Goal: Transaction & Acquisition: Obtain resource

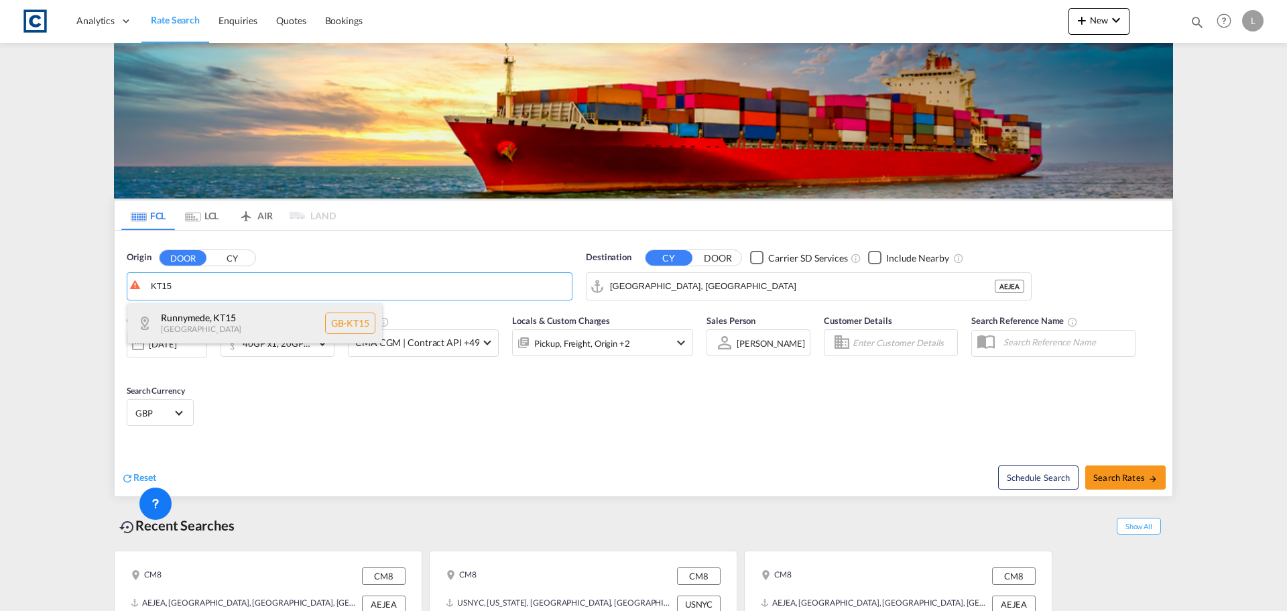
click at [182, 314] on div "Runnymede , KT15 [GEOGRAPHIC_DATA] [GEOGRAPHIC_DATA]-KT15" at bounding box center [254, 323] width 255 height 40
type input "GB-KT15, Runnymede"
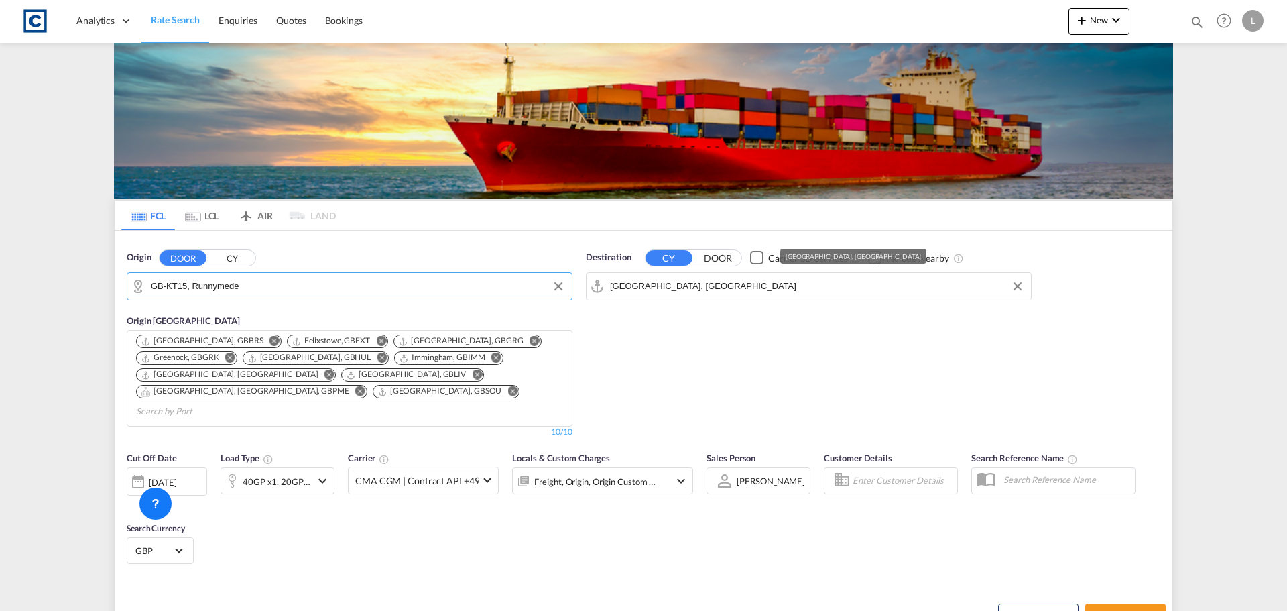
click at [691, 288] on input "[GEOGRAPHIC_DATA], [GEOGRAPHIC_DATA]" at bounding box center [817, 286] width 414 height 20
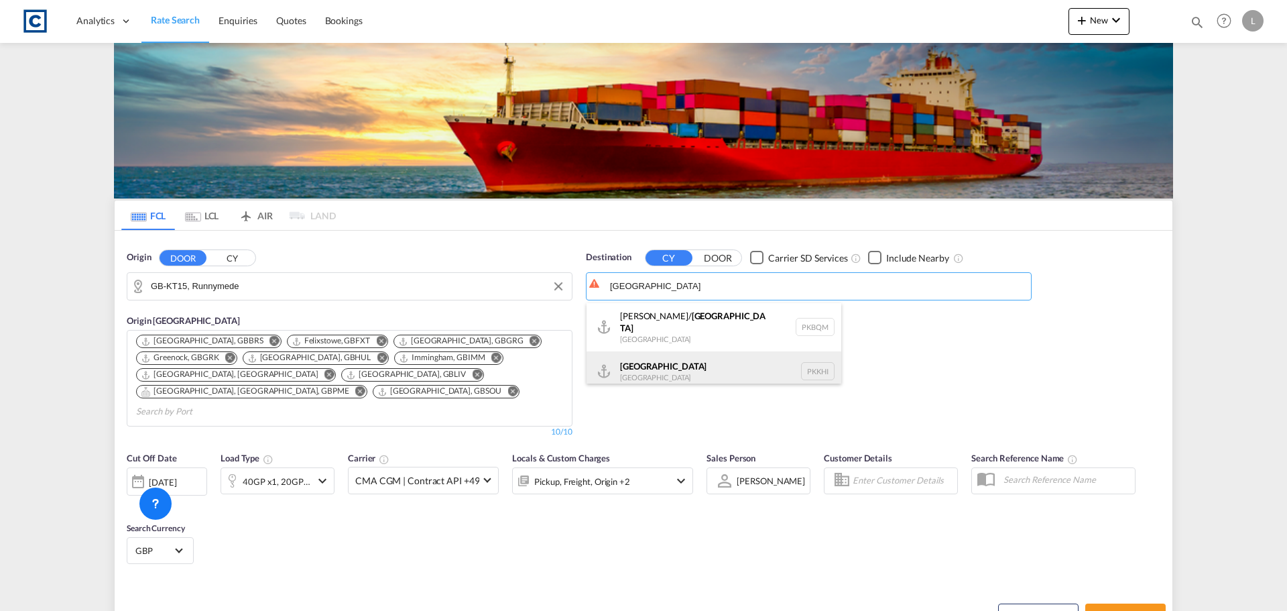
click at [651, 361] on div "Karachi [GEOGRAPHIC_DATA] PKKHI" at bounding box center [713, 371] width 255 height 40
type input "[GEOGRAPHIC_DATA], PKKHI"
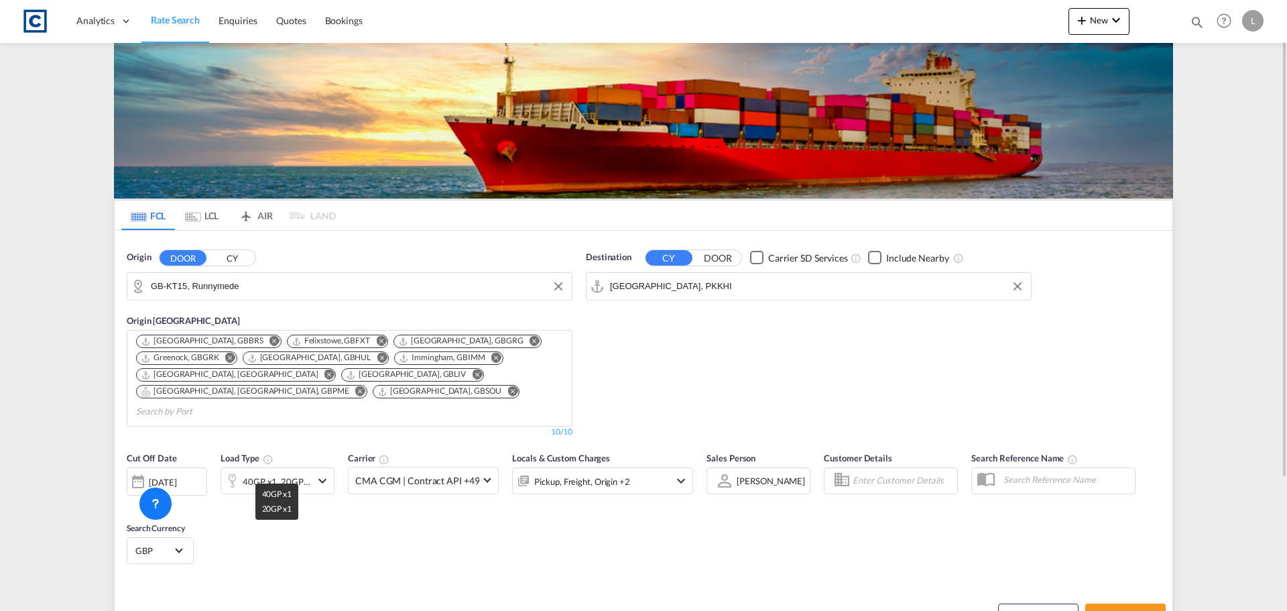
click at [300, 472] on div "40GP x1, 20GP x1" at bounding box center [277, 481] width 68 height 19
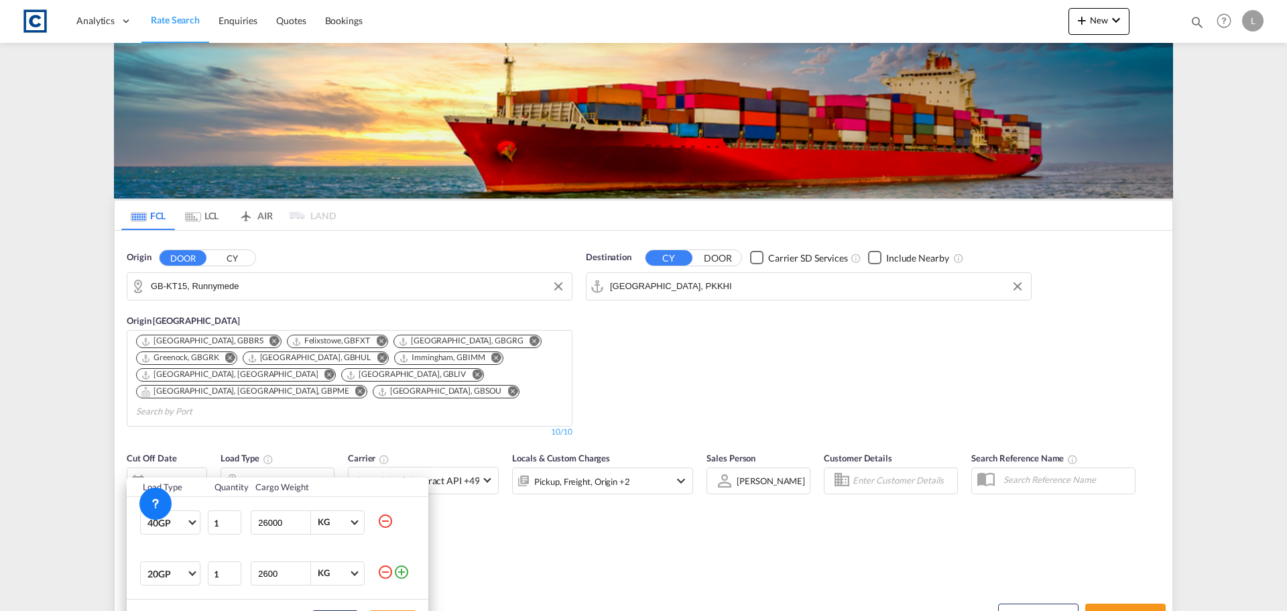
click at [387, 574] on md-icon "icon-minus-circle-outline" at bounding box center [385, 572] width 16 height 16
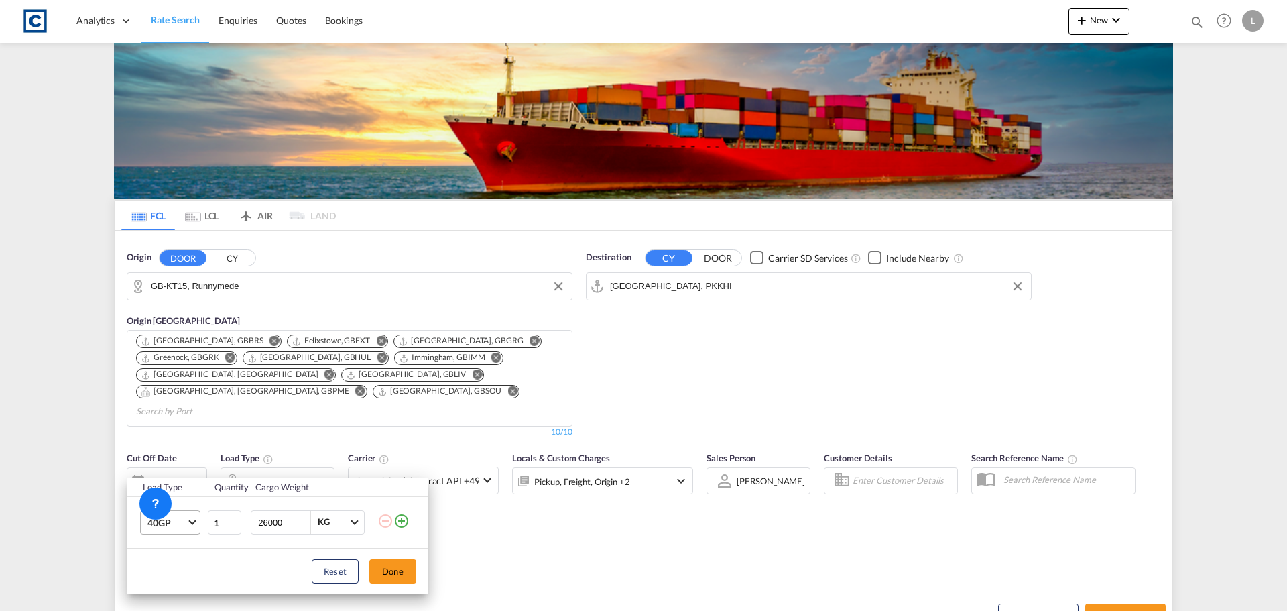
click at [147, 523] on md-select-value "40GP" at bounding box center [173, 522] width 54 height 23
click at [186, 507] on md-option "40HC" at bounding box center [182, 513] width 91 height 32
click at [392, 573] on button "Done" at bounding box center [392, 571] width 47 height 24
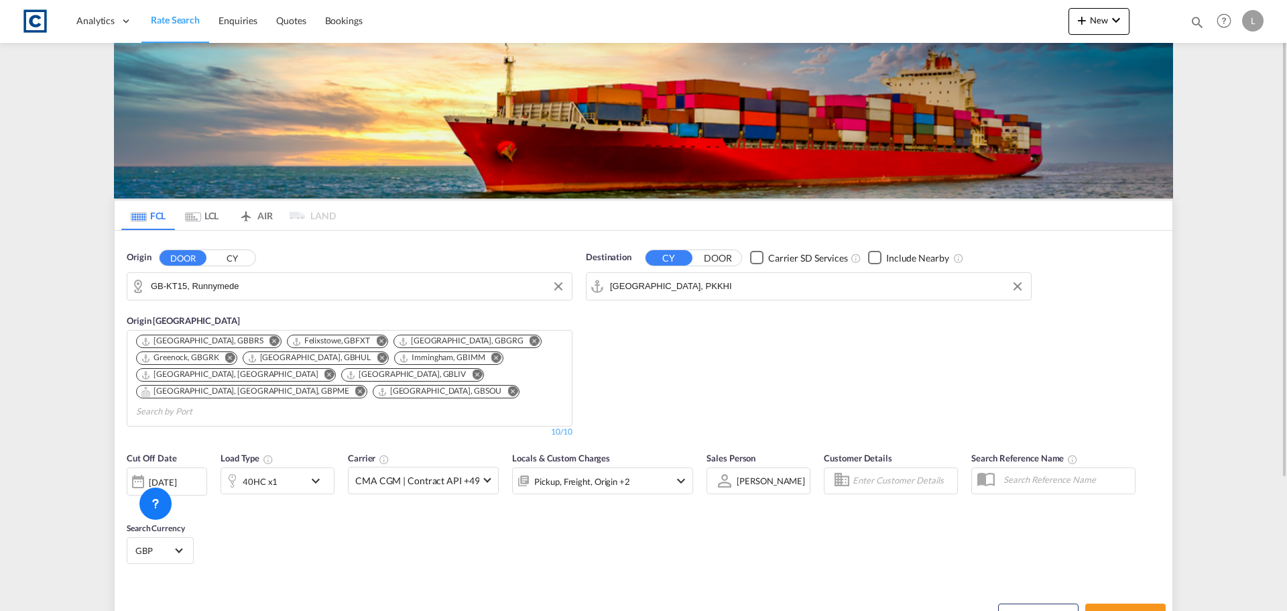
click at [309, 472] on md-icon "icon-chevron-down" at bounding box center [319, 480] width 23 height 16
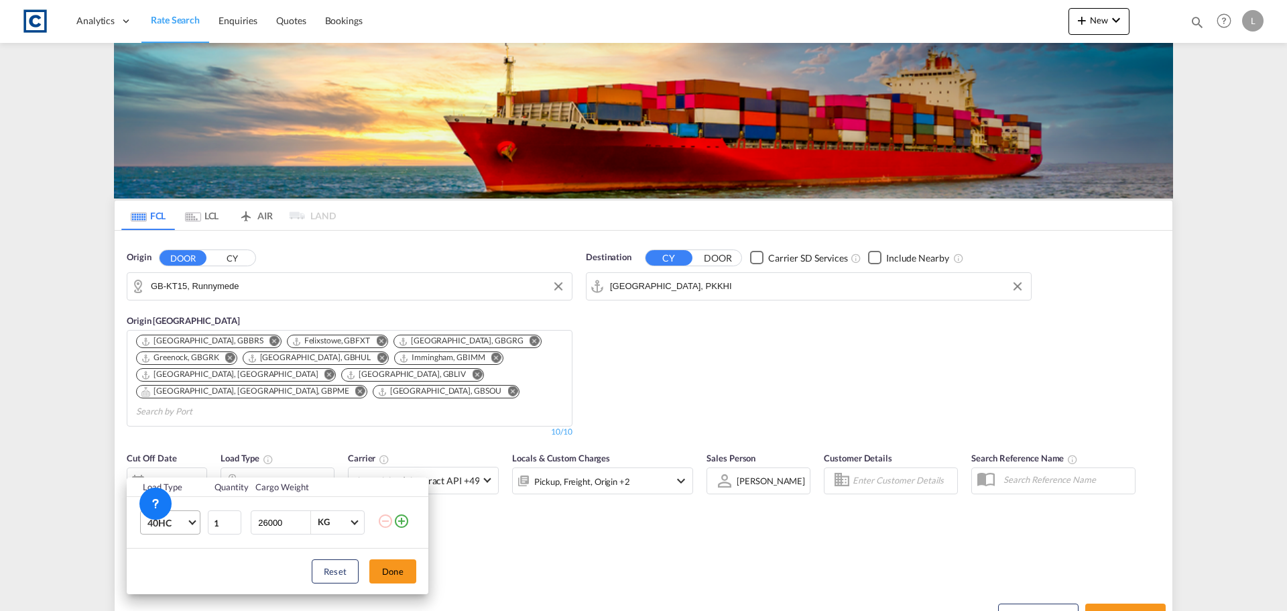
drag, startPoint x: 271, startPoint y: 522, endPoint x: 193, endPoint y: 523, distance: 78.4
click at [196, 523] on tr "40HC 20GP 40GP 40HC 45HC 20RE 40RE 40HR 20OT 40OT 20FR 40FR 40NR 20NR 45S 20TK …" at bounding box center [278, 523] width 302 height 52
type input "18000"
click at [402, 566] on button "Done" at bounding box center [392, 571] width 47 height 24
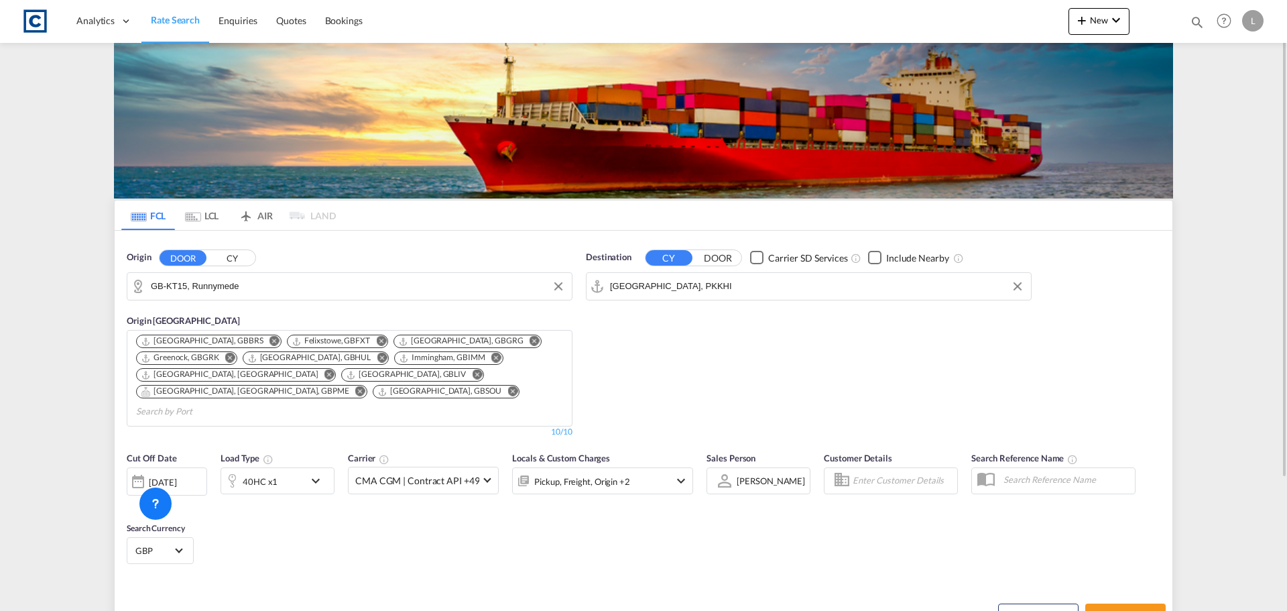
click at [174, 467] on div "[DATE]" at bounding box center [167, 481] width 80 height 28
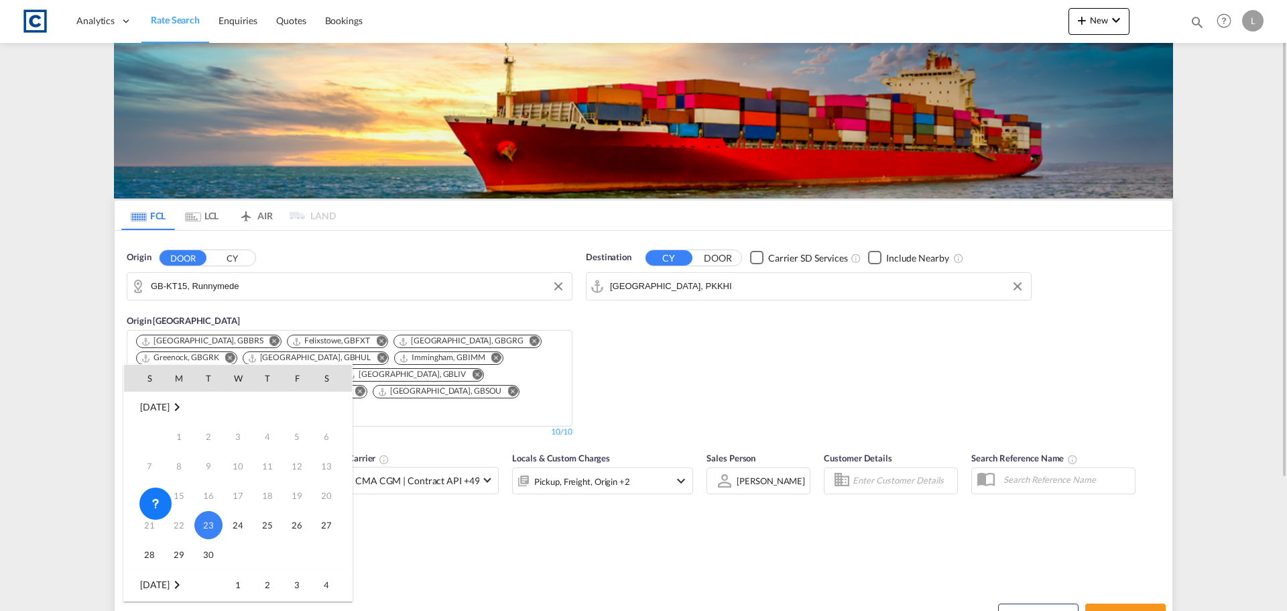
click at [240, 591] on span "1" at bounding box center [238, 584] width 27 height 27
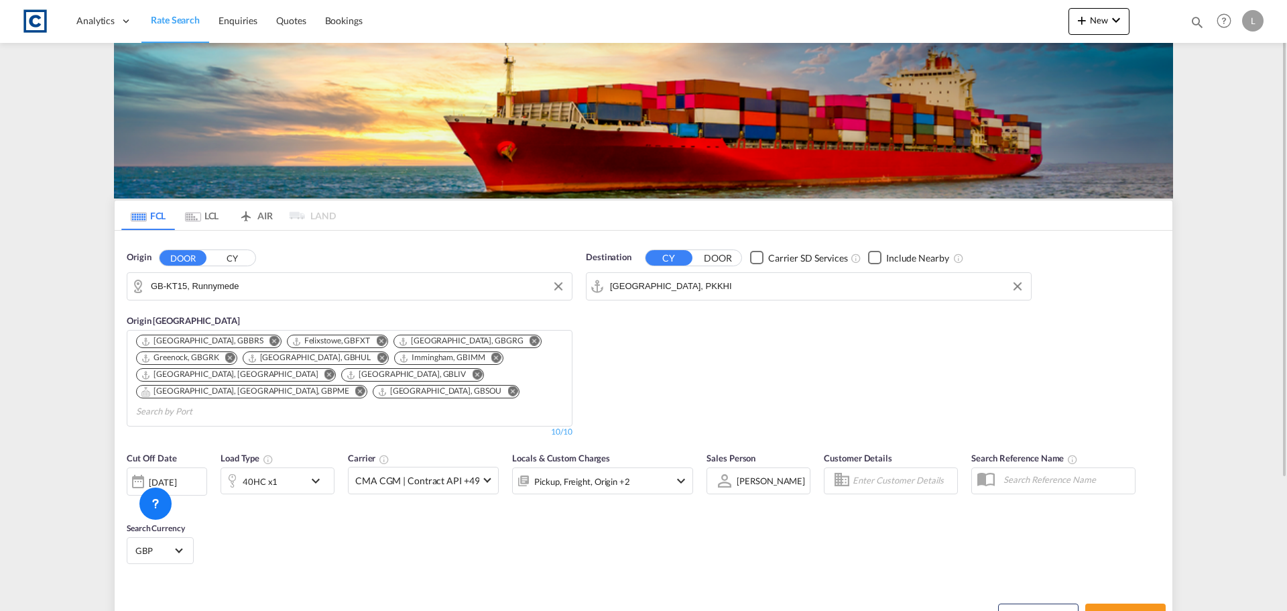
click at [666, 467] on div "Pickup, Freight, Origin +2" at bounding box center [602, 480] width 181 height 27
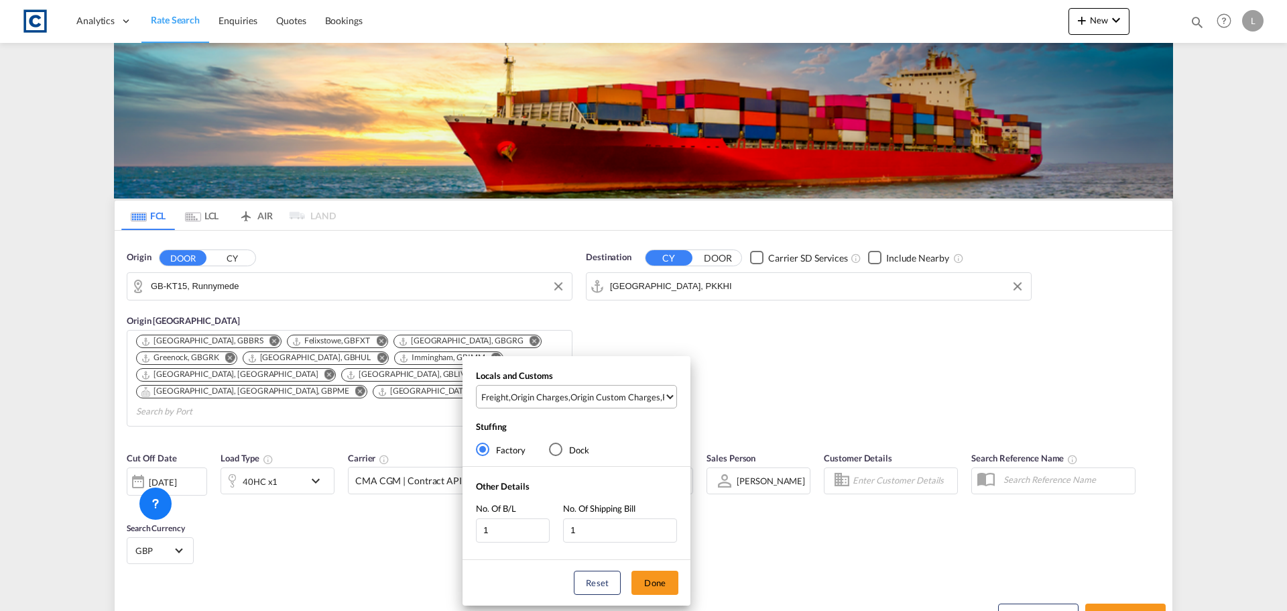
click at [633, 397] on div "Origin Custom Charges" at bounding box center [615, 397] width 90 height 12
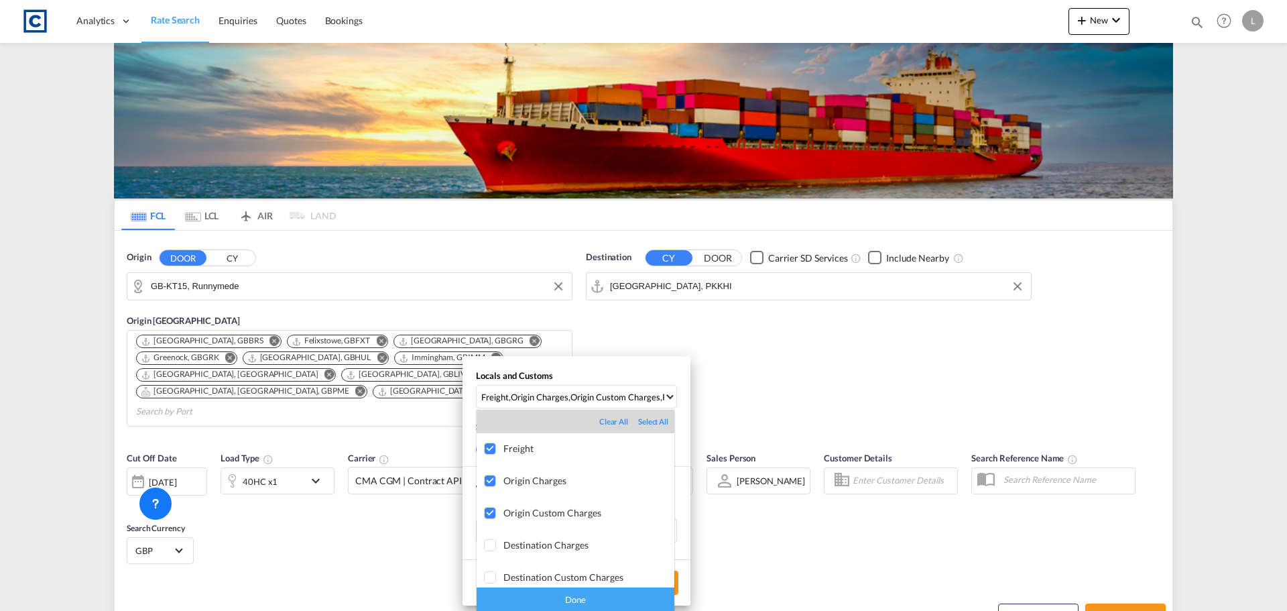
click at [582, 593] on div "Done" at bounding box center [575, 598] width 198 height 23
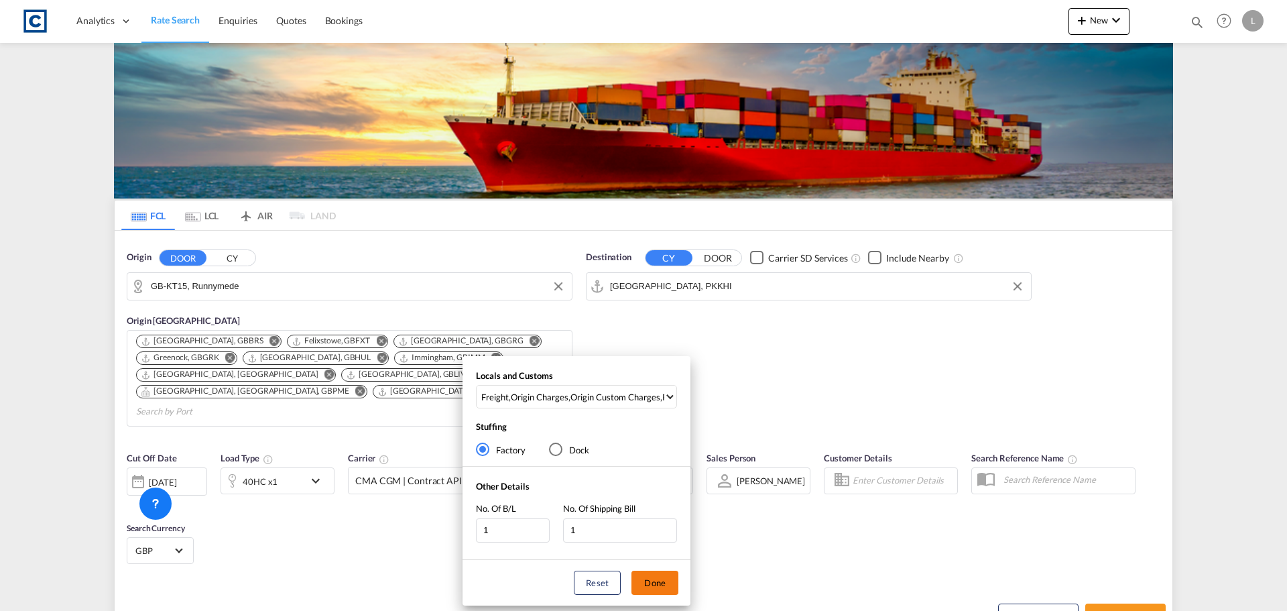
click at [653, 578] on button "Done" at bounding box center [654, 582] width 47 height 24
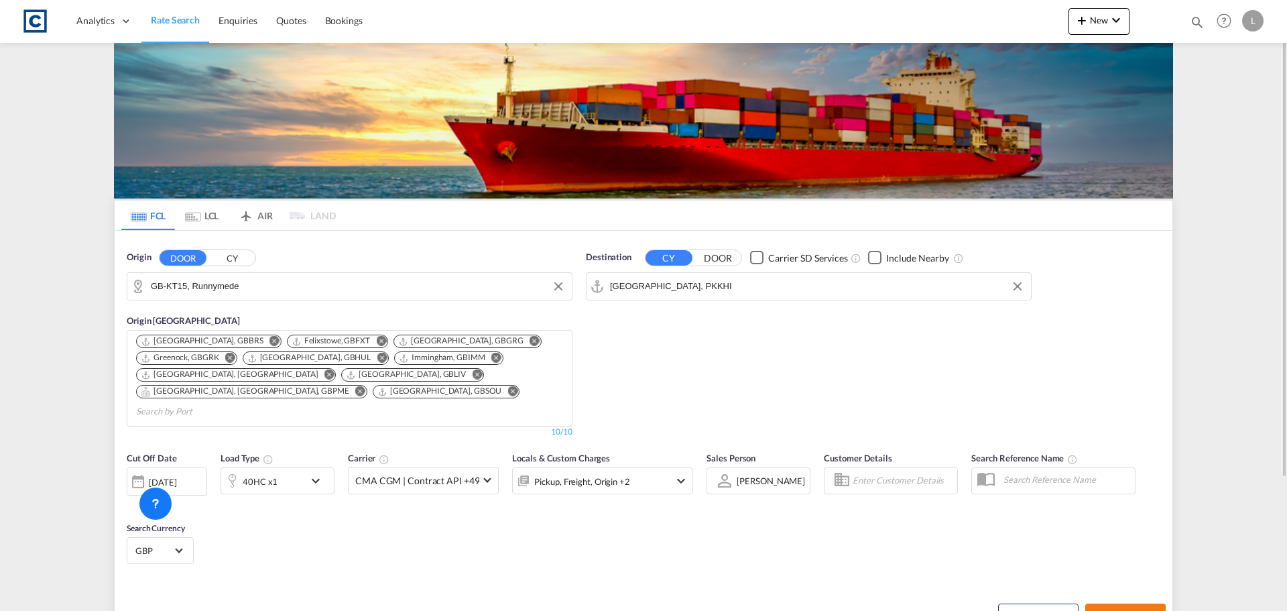
click at [1130, 604] on button "Search Rates" at bounding box center [1125, 615] width 80 height 24
type input "KT15 to PKKHI / [DATE]"
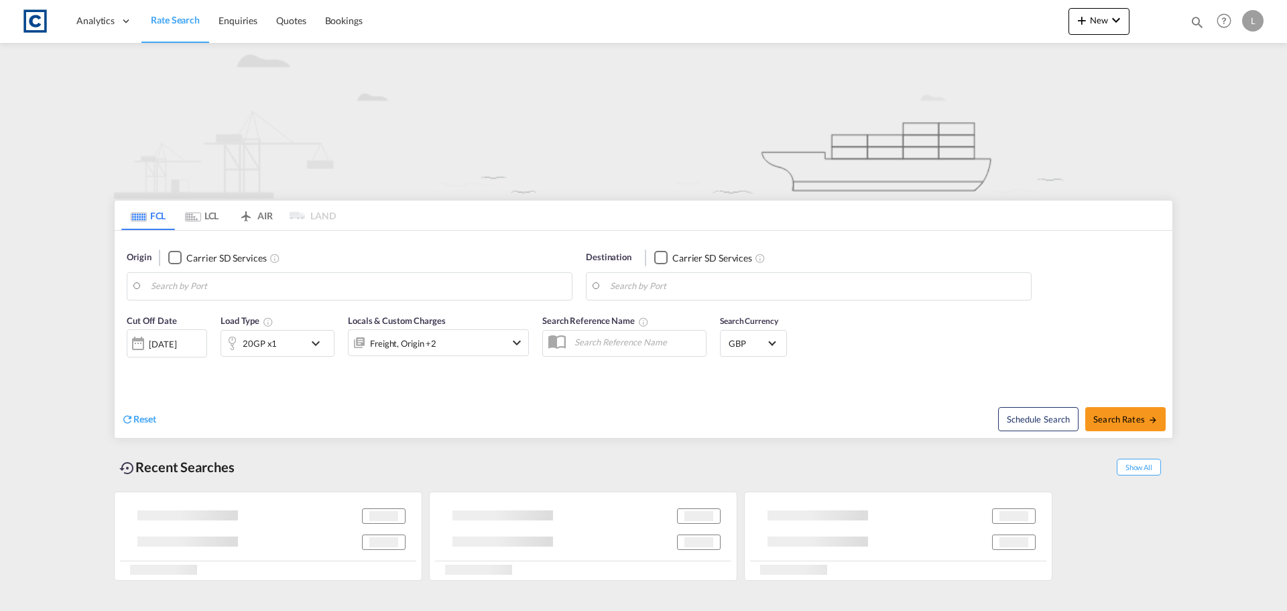
type input "KT15"
type input "[GEOGRAPHIC_DATA], PKKHI"
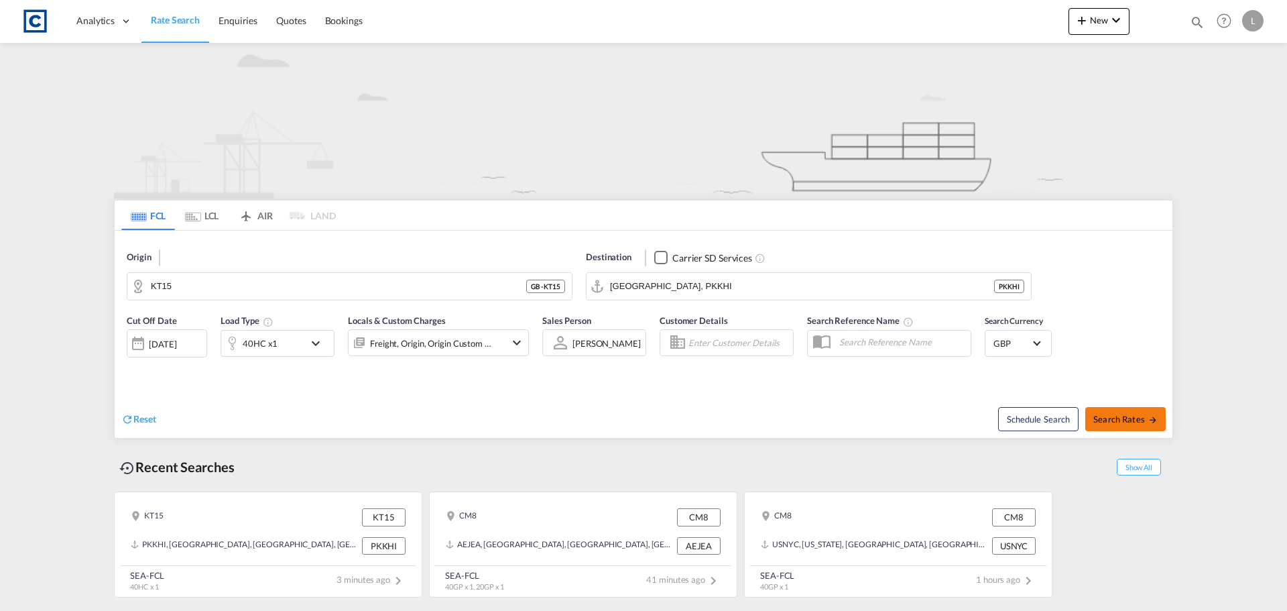
click at [1123, 421] on span "Search Rates" at bounding box center [1125, 418] width 64 height 11
type input "KT15 to PKKHI / 23 Sep 2025"
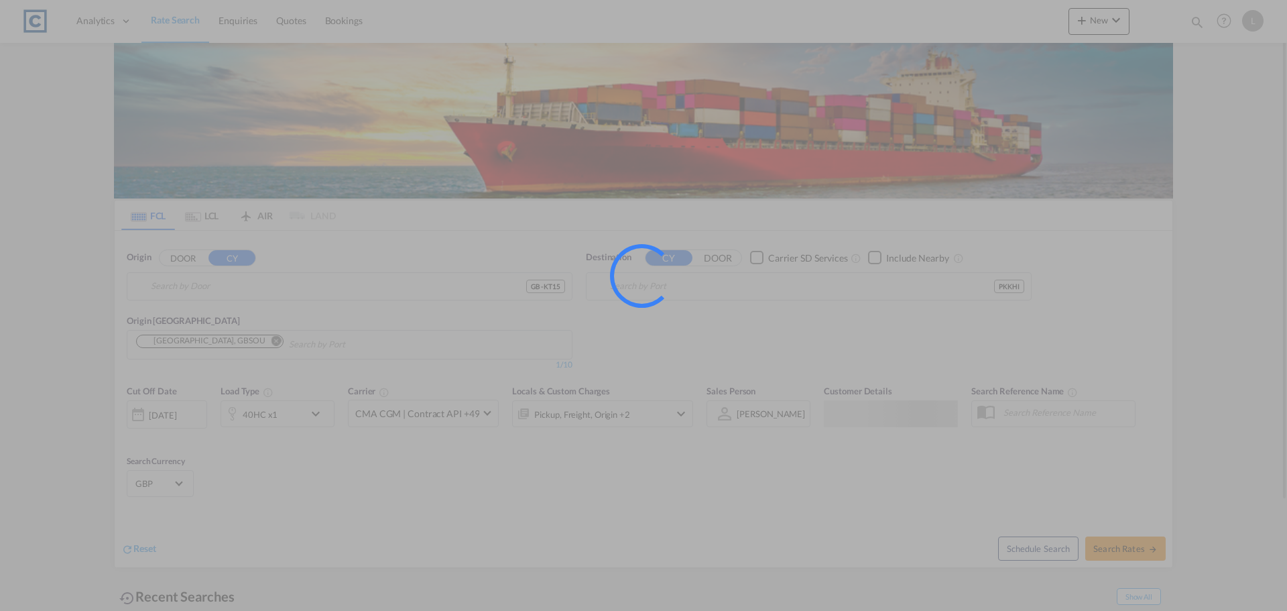
type input "GB-KT15, Runnymede"
type input "[GEOGRAPHIC_DATA], PKKHI"
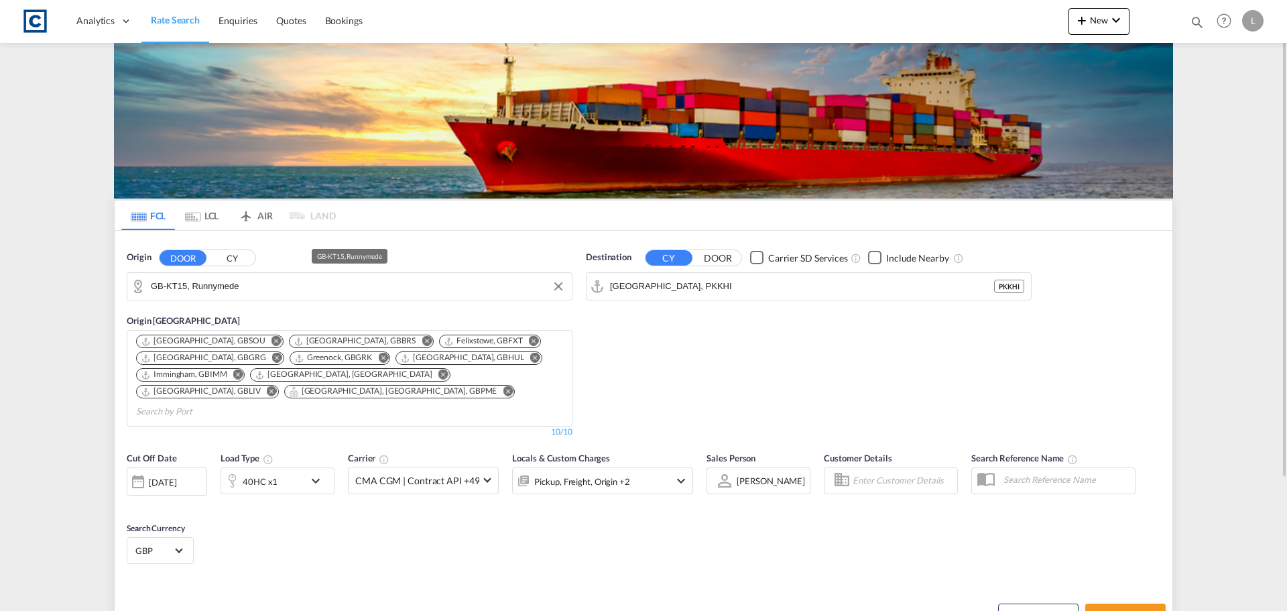
click at [248, 283] on input "GB-KT15, Runnymede" at bounding box center [358, 286] width 414 height 20
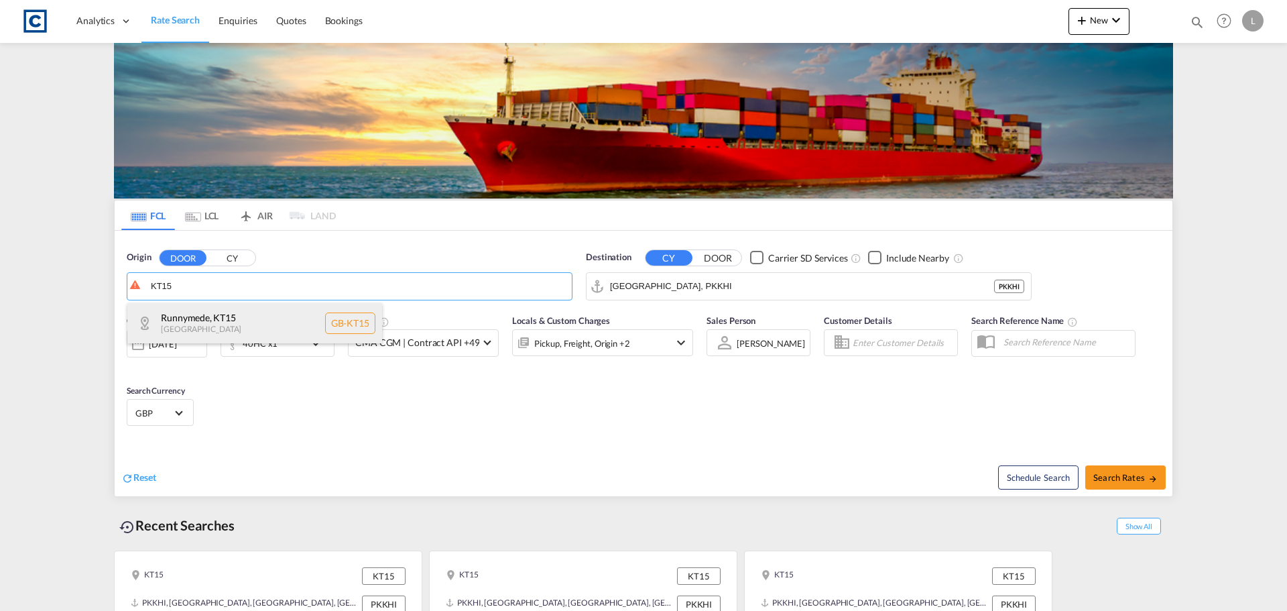
click at [194, 321] on div "Runnymede , KT15 [GEOGRAPHIC_DATA] [GEOGRAPHIC_DATA]-KT15" at bounding box center [254, 323] width 255 height 40
type input "GB-KT15, Runnymede"
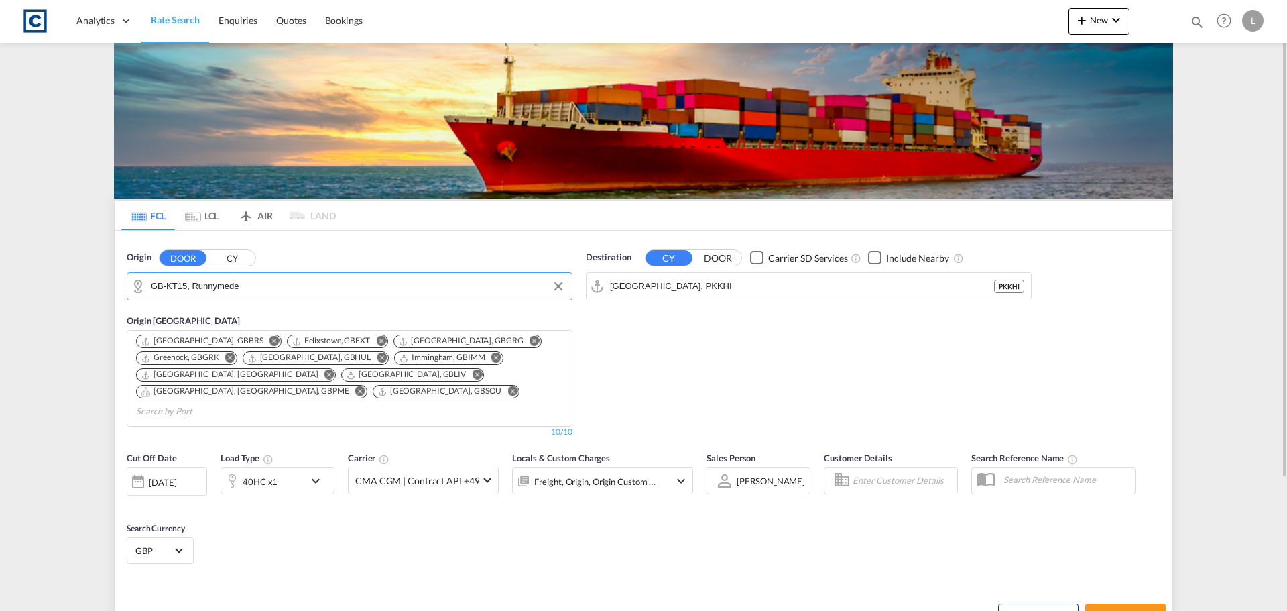
click at [308, 472] on md-icon "icon-chevron-down" at bounding box center [319, 480] width 23 height 16
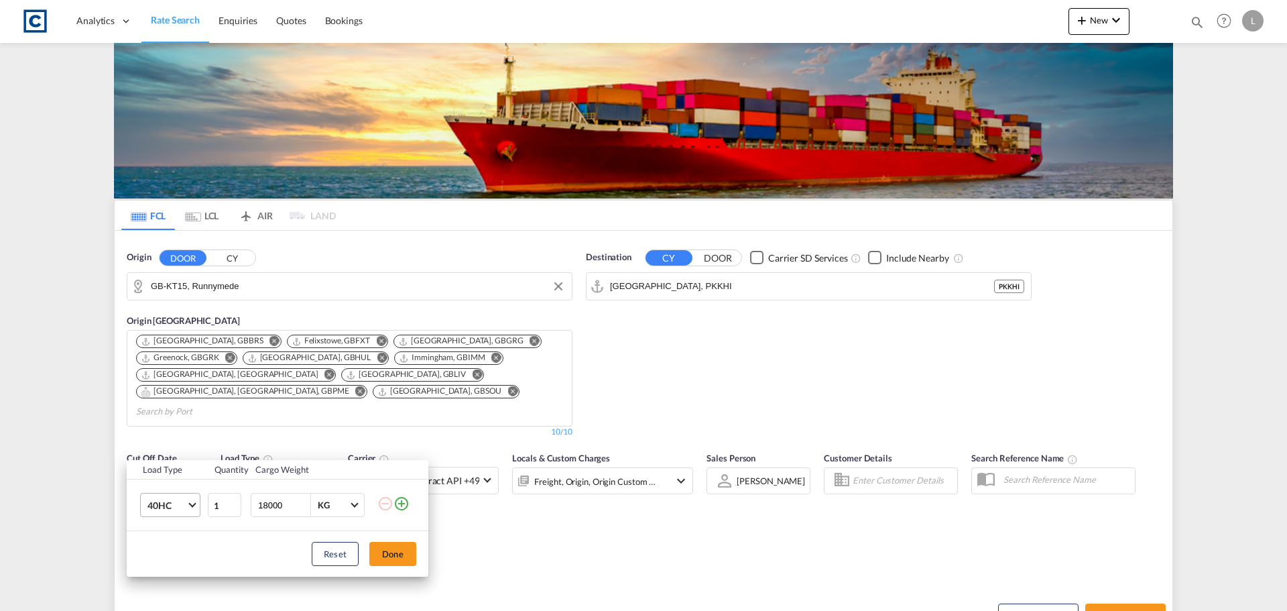
click at [173, 506] on span "40HC" at bounding box center [166, 505] width 39 height 13
click at [172, 437] on md-option "20GP" at bounding box center [182, 441] width 91 height 32
click at [401, 550] on button "Done" at bounding box center [392, 553] width 47 height 24
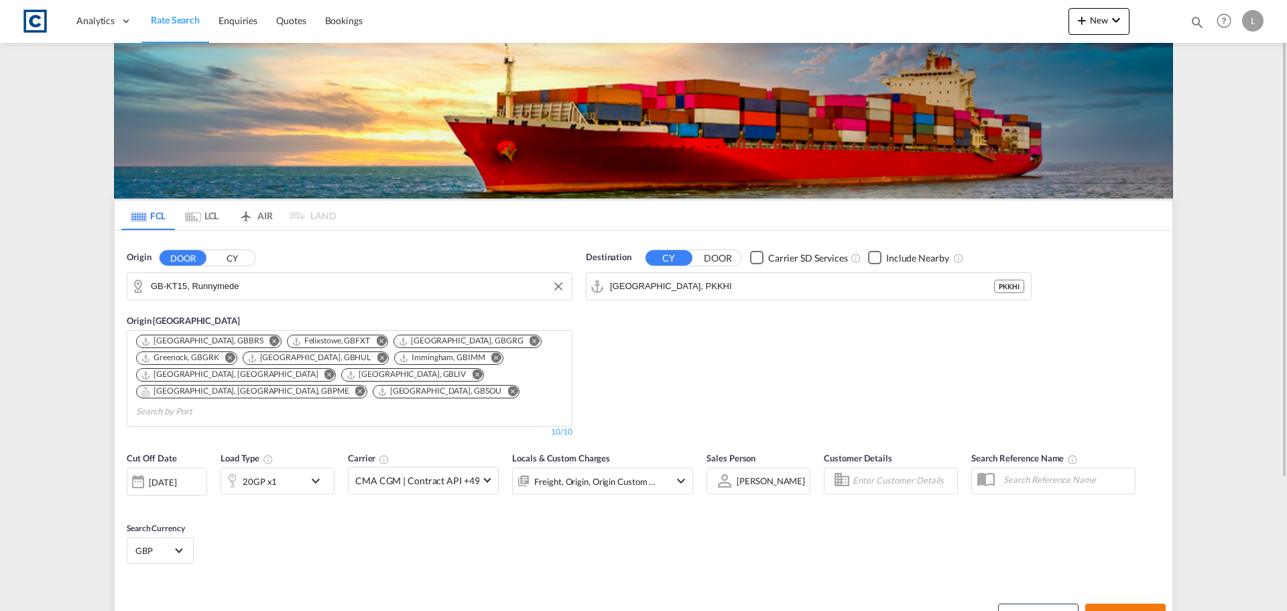
click at [1119, 610] on span "Search Rates" at bounding box center [1125, 615] width 64 height 11
type input "KT15 to PKKHI / 23 Sep 2025"
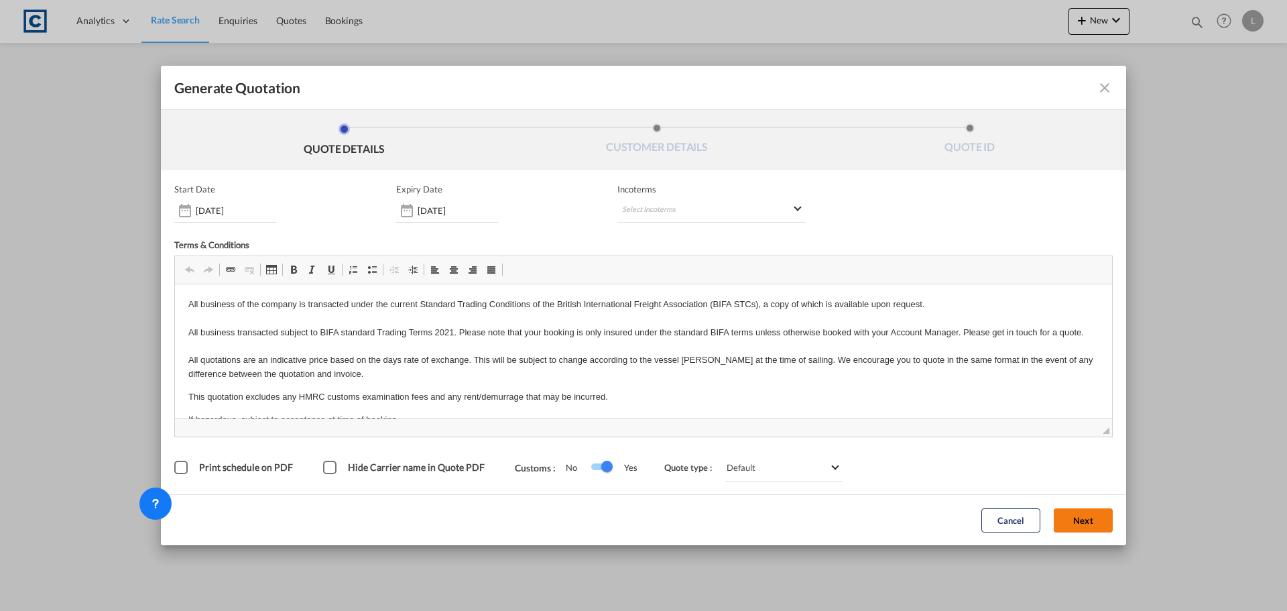
click at [1092, 519] on button "Next" at bounding box center [1083, 520] width 59 height 24
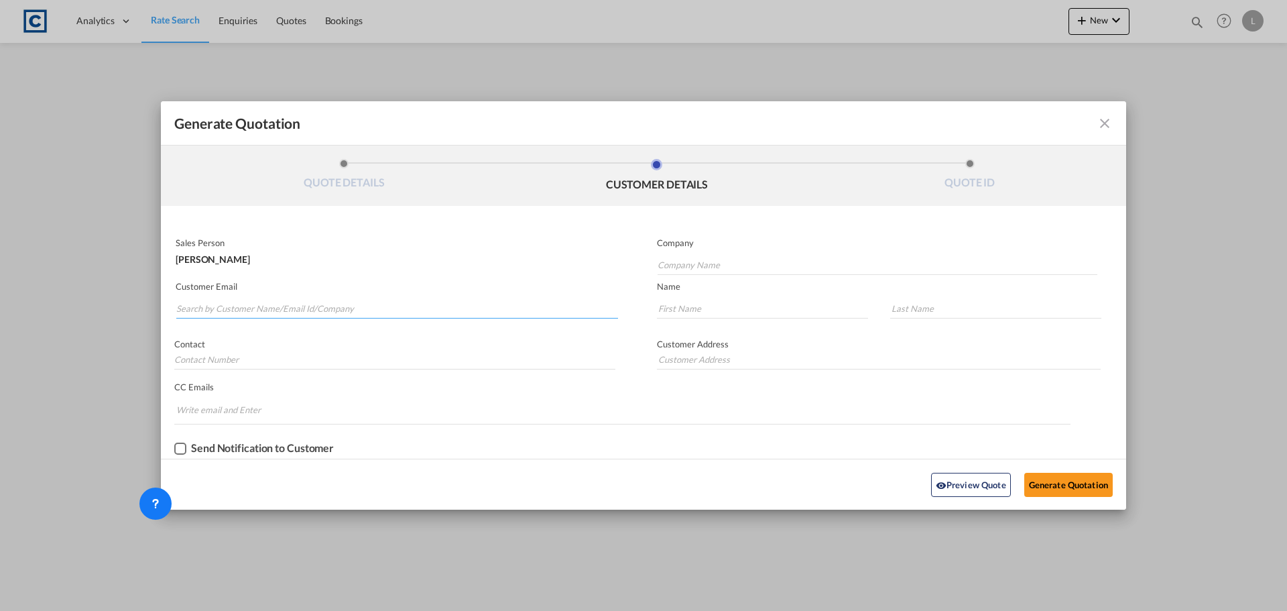
click at [234, 308] on input "Search by Customer Name/Email Id/Company" at bounding box center [397, 308] width 442 height 20
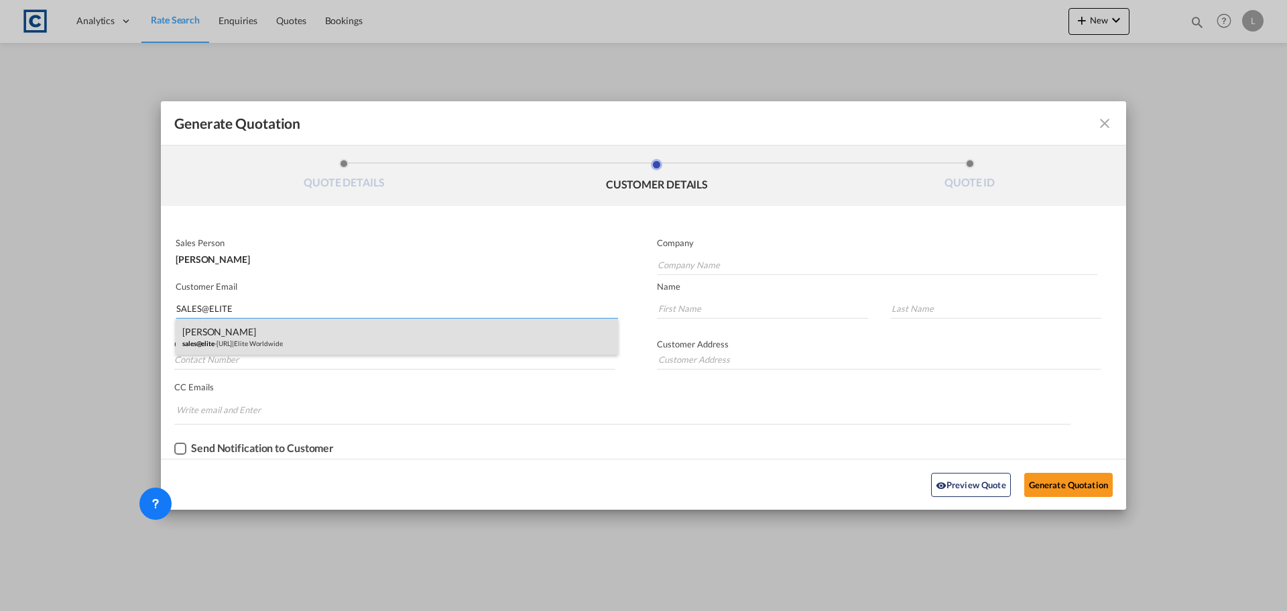
type input "SALES@ELITE"
click at [241, 340] on div "Ian Robbins sales@elite -wwl.com | Elite Worldwide" at bounding box center [397, 336] width 442 height 36
type input "Elite Worldwide"
type input "sales@elite-wwl.com"
type input "Ian"
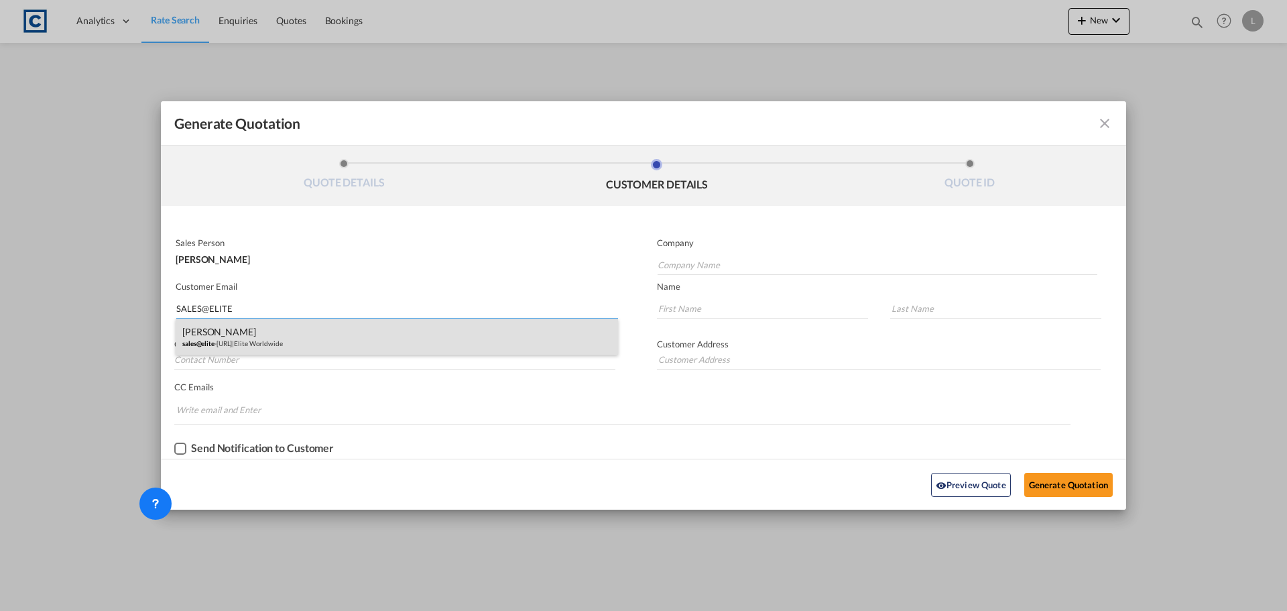
type input "Robbins"
type input "F1/76 Allen House The Maltings Station Road Sawbridgeworth Hertfordshire CM21 9…"
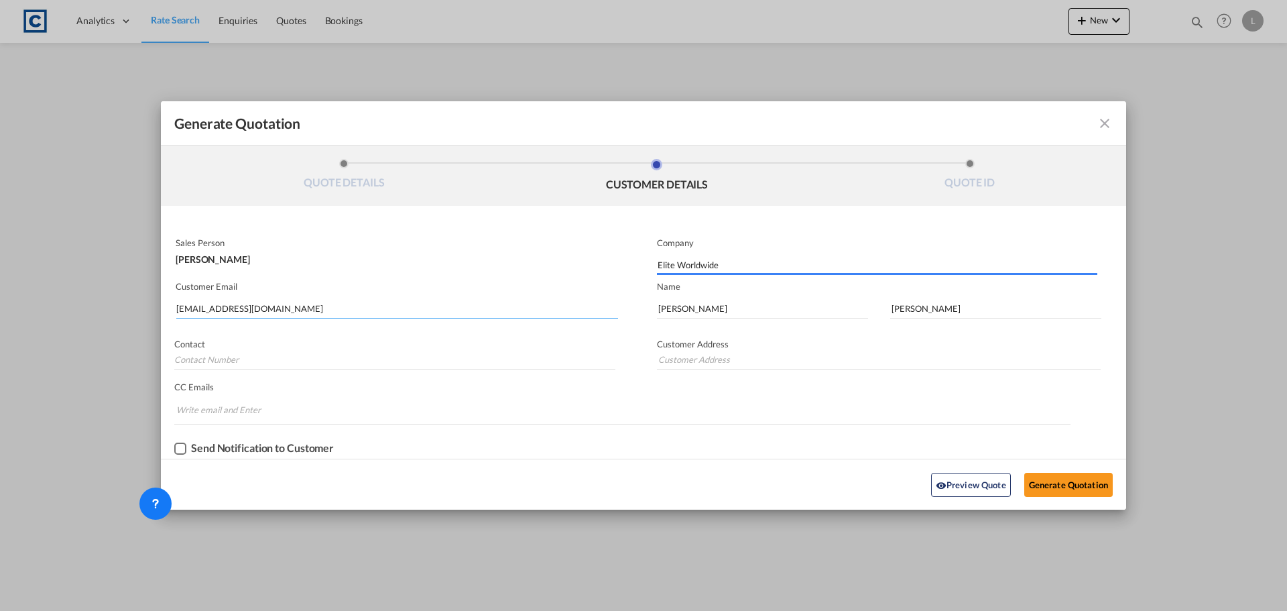
type input "F1/76 Allen House The Maltings Station Road Sawbridgeworth Hertfordshire CM21 9…"
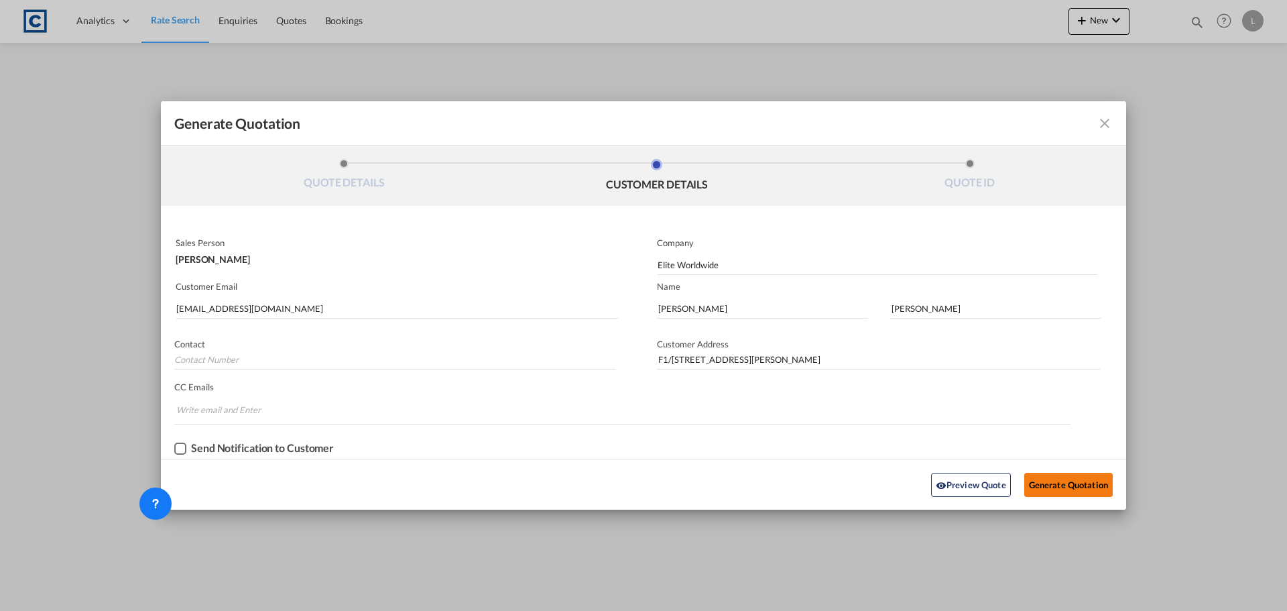
click at [1068, 483] on button "Generate Quotation" at bounding box center [1068, 484] width 88 height 24
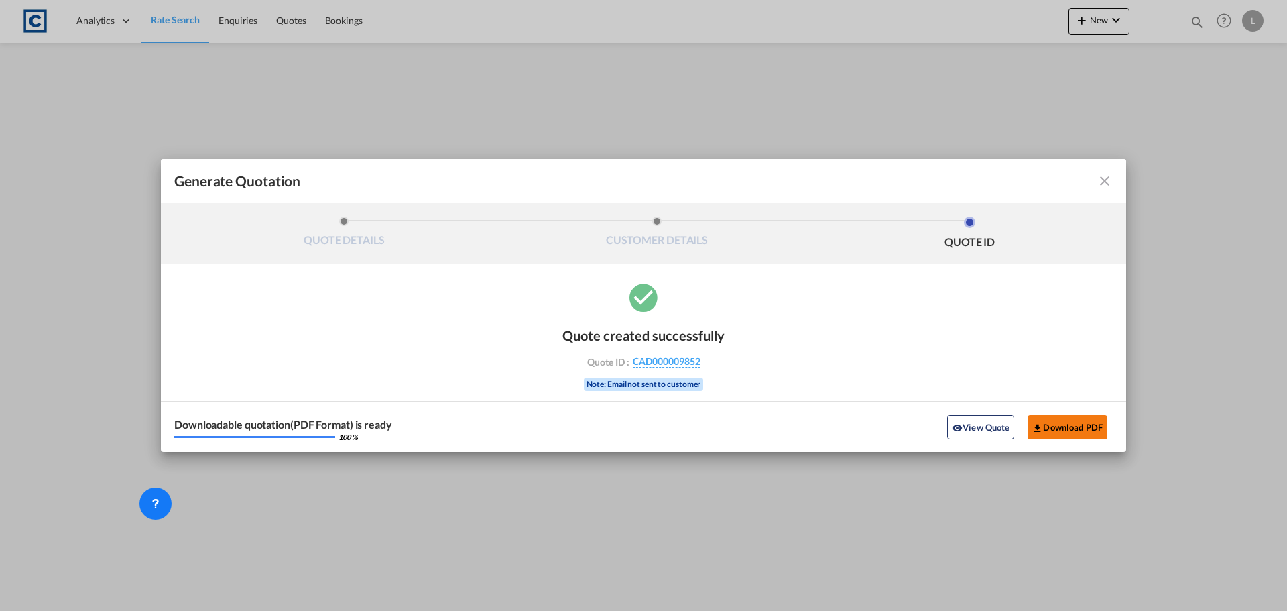
click at [1068, 428] on button "Download PDF" at bounding box center [1067, 427] width 80 height 24
drag, startPoint x: 1106, startPoint y: 180, endPoint x: 1281, endPoint y: 199, distance: 176.6
click at [1106, 180] on md-icon "icon-close fg-AAA8AD cursor m-0" at bounding box center [1104, 181] width 16 height 16
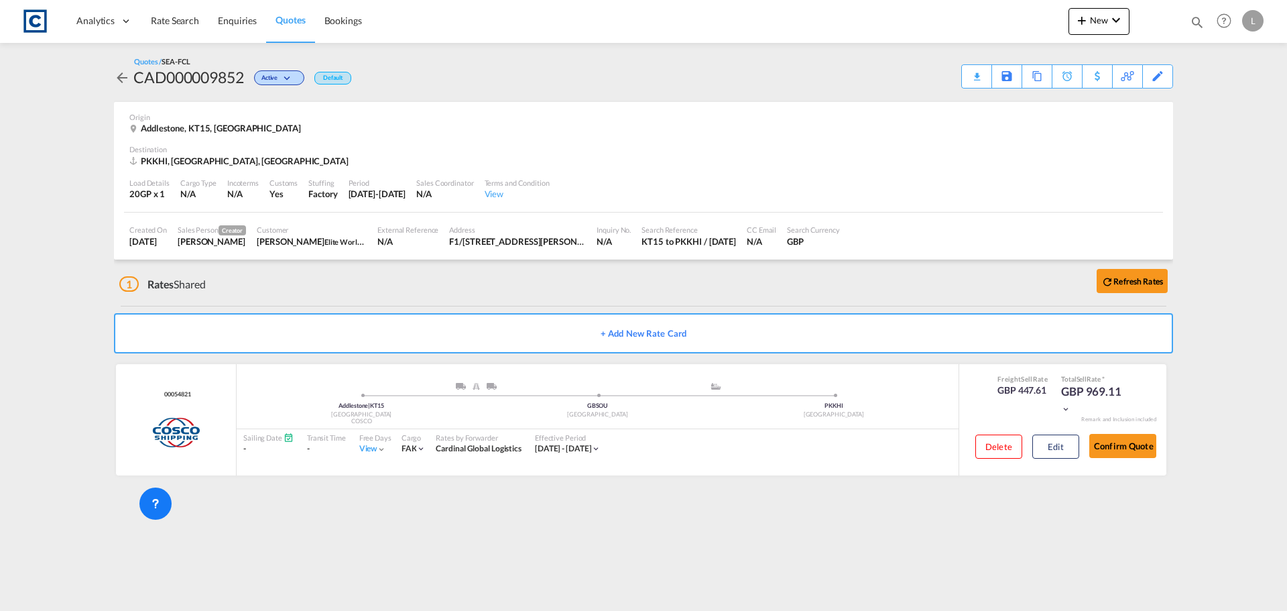
drag, startPoint x: 170, startPoint y: 23, endPoint x: 1261, endPoint y: 170, distance: 1101.0
click at [170, 23] on span "Rate Search" at bounding box center [175, 20] width 48 height 11
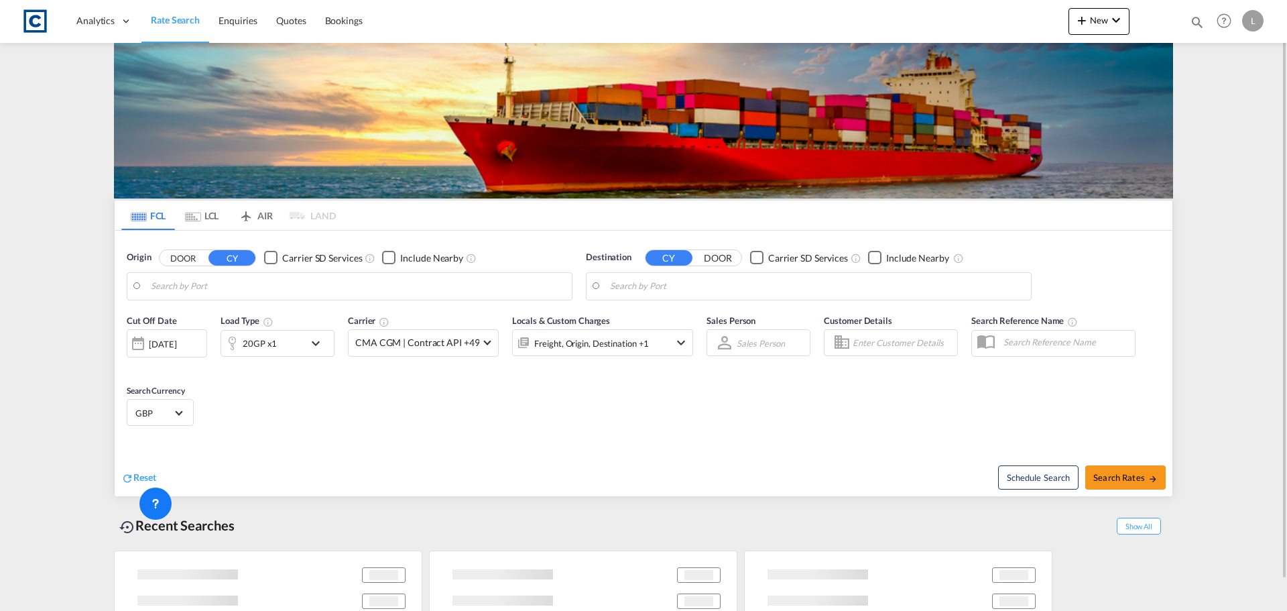
type input "GB-KT15, Runnymede"
type input "[GEOGRAPHIC_DATA], PKKHI"
